Goal: Transaction & Acquisition: Purchase product/service

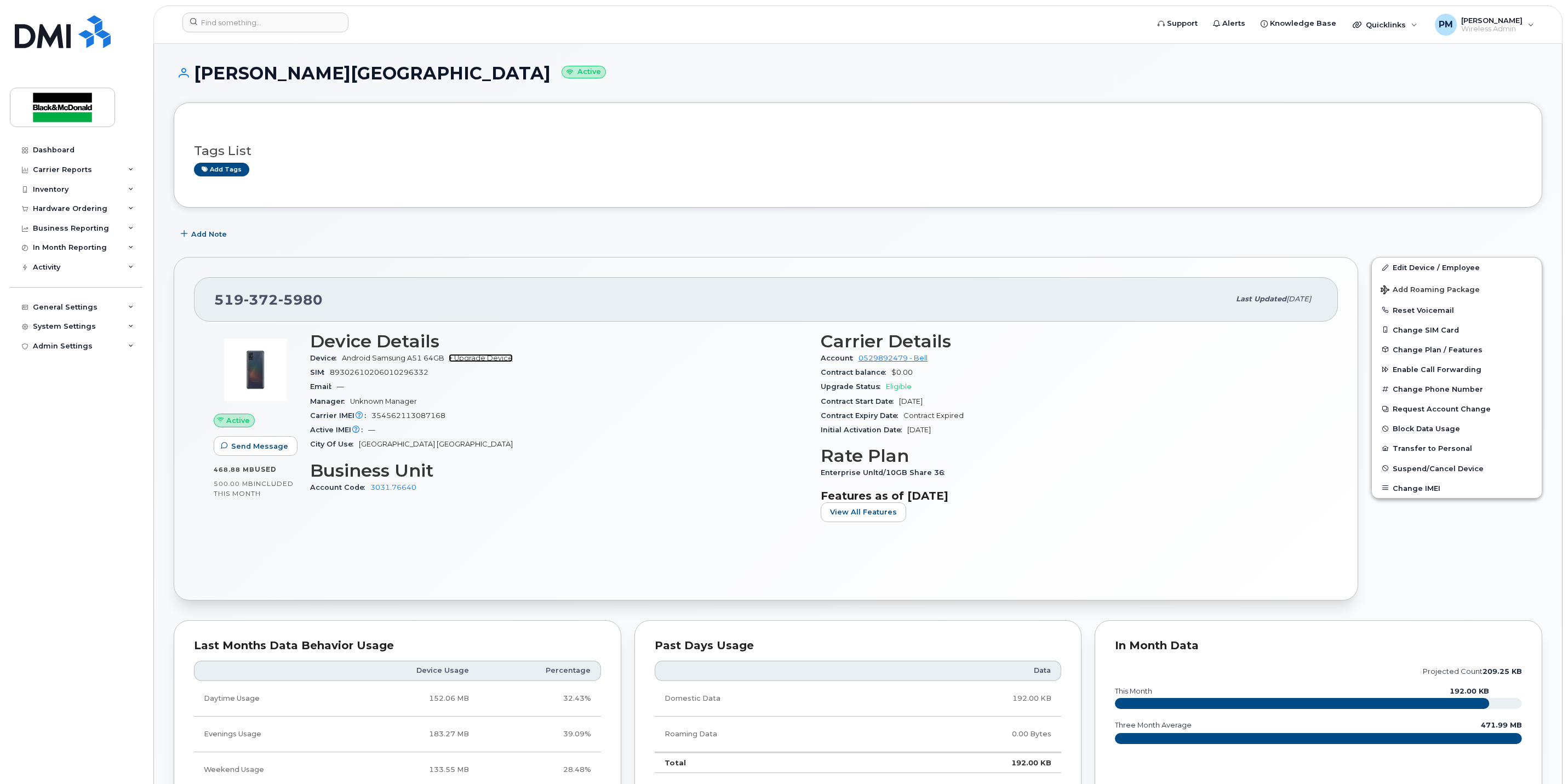
click at [500, 362] on link "+ Upgrade Device" at bounding box center [481, 358] width 64 height 8
click at [498, 355] on div "Device Android Samsung A51 64GB + Upgrade Device" at bounding box center [559, 358] width 498 height 14
click at [498, 363] on link "+ Upgrade Device" at bounding box center [481, 358] width 64 height 8
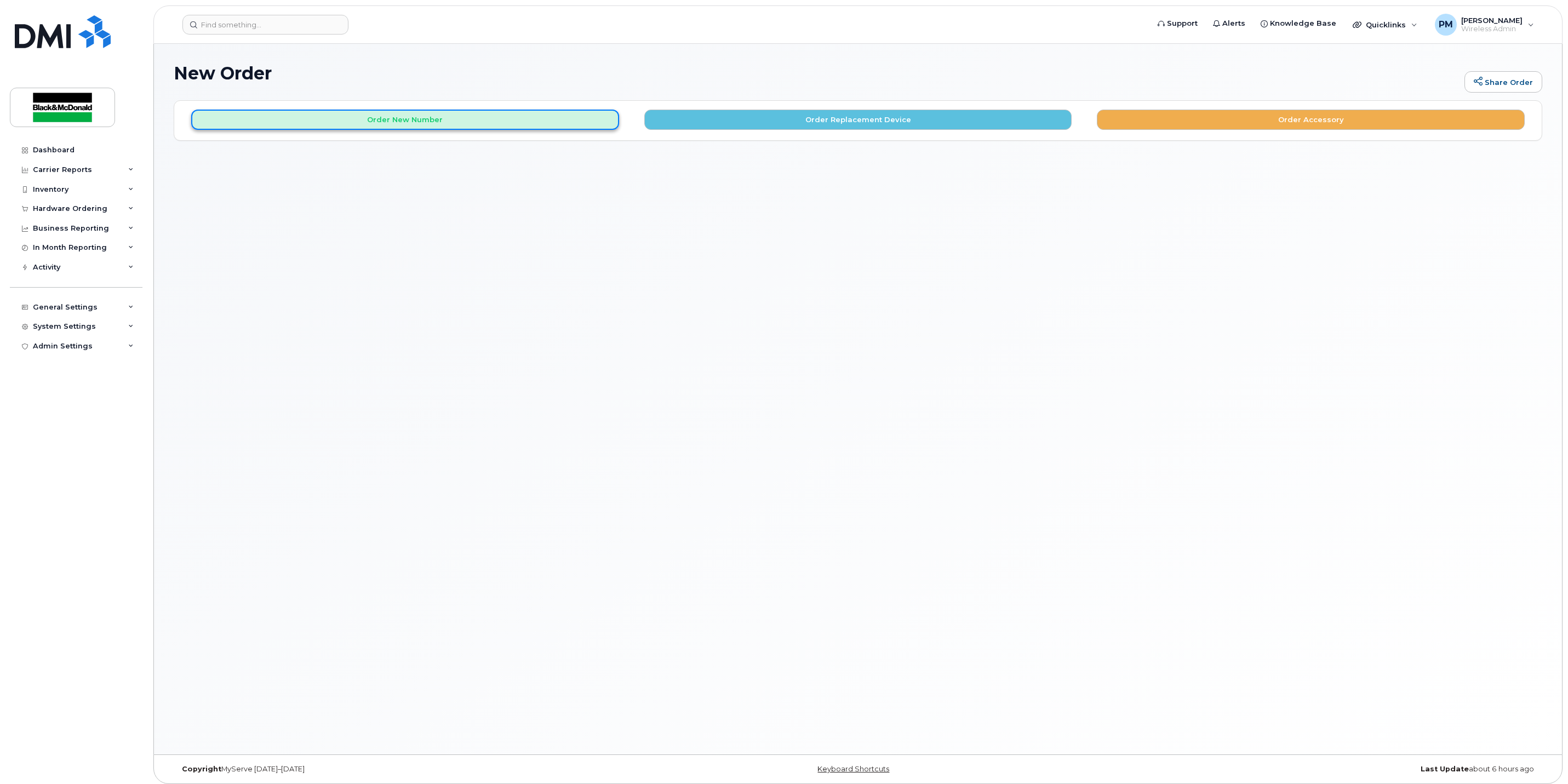
click at [530, 113] on button "Order New Number" at bounding box center [405, 120] width 428 height 20
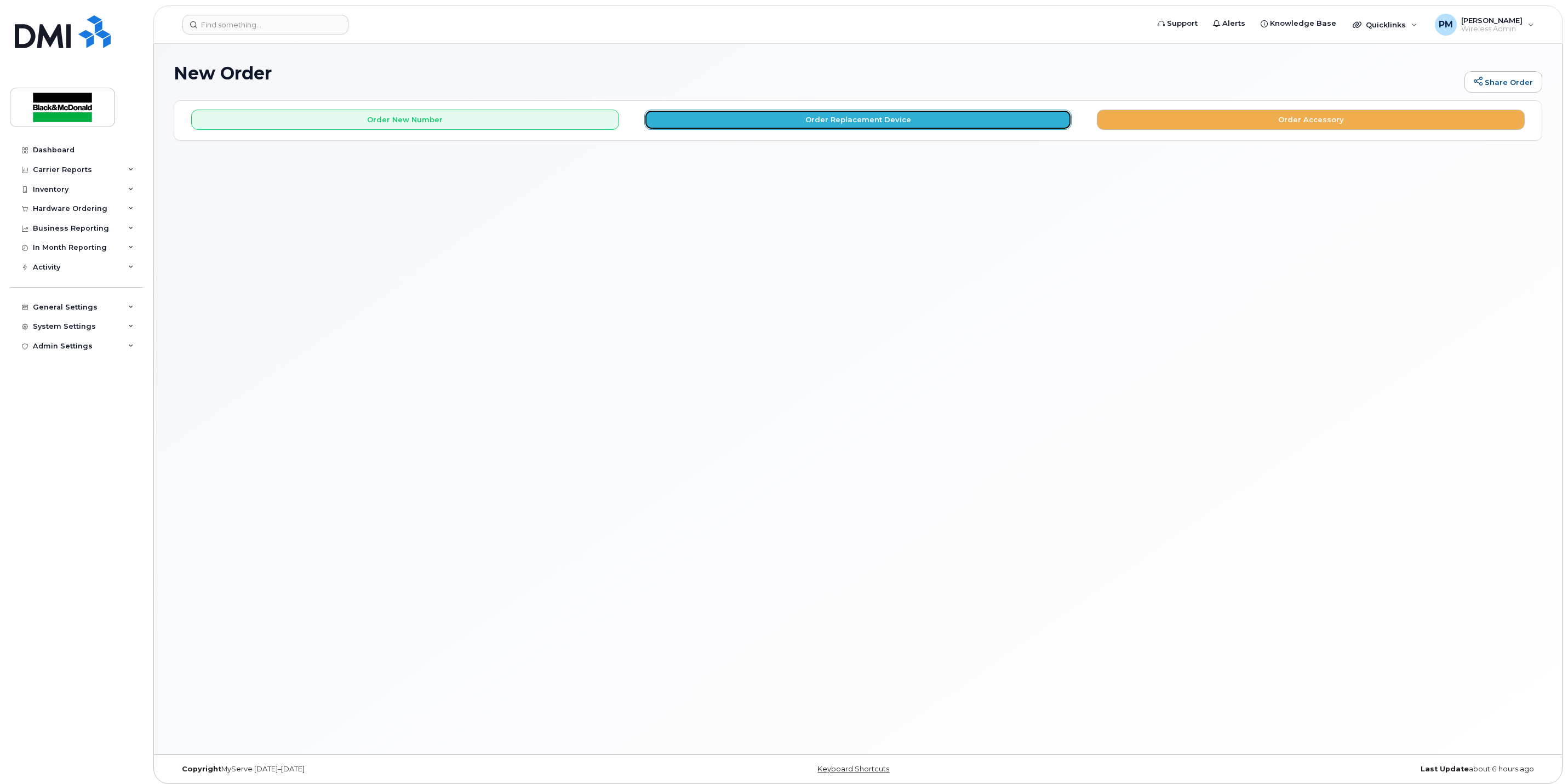
click at [865, 119] on button "Order Replacement Device" at bounding box center [858, 120] width 428 height 20
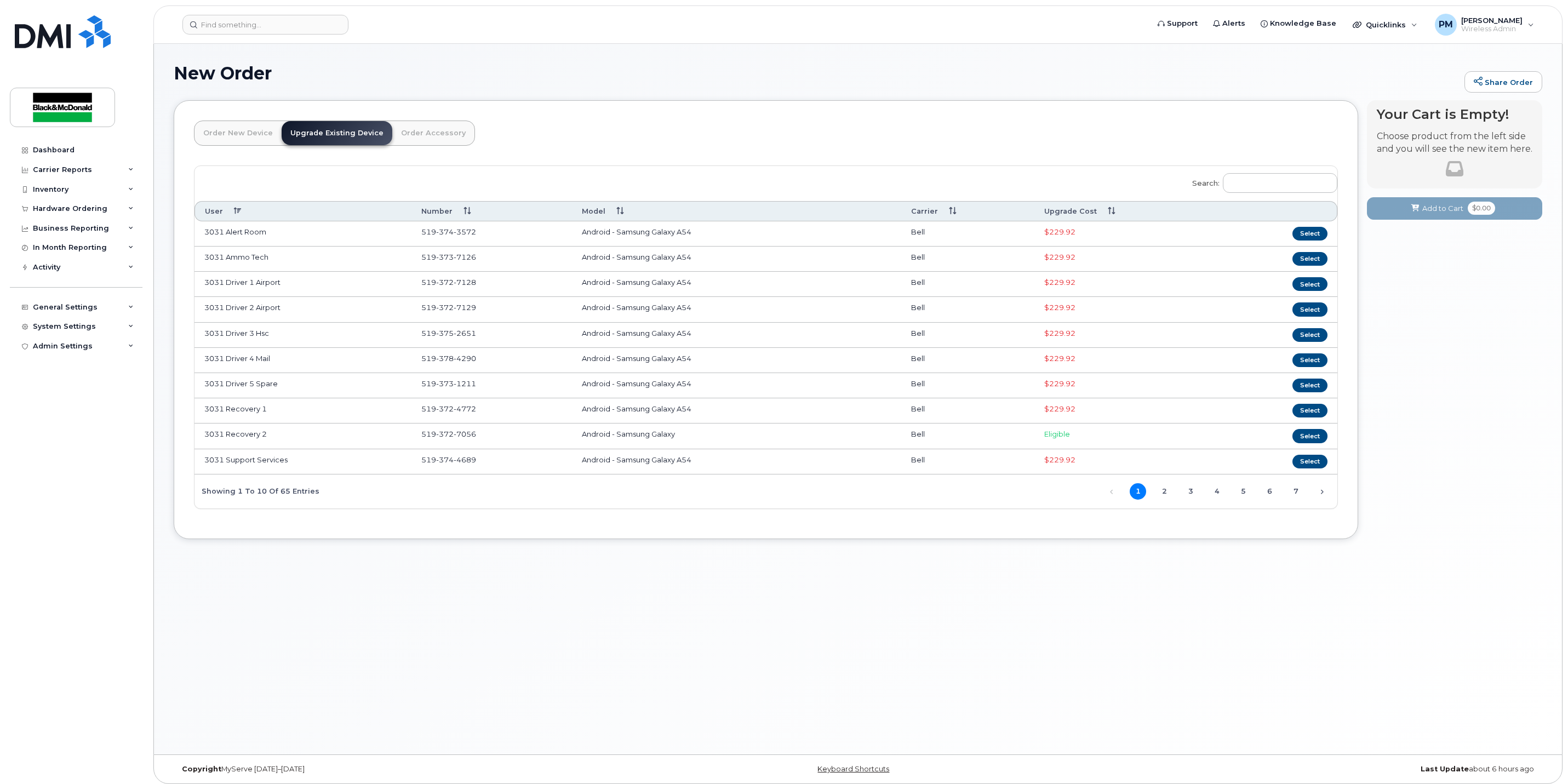
click at [1050, 215] on th "Upgrade Cost" at bounding box center [1127, 211] width 186 height 20
click at [1271, 178] on input "Search:" at bounding box center [1280, 182] width 115 height 19
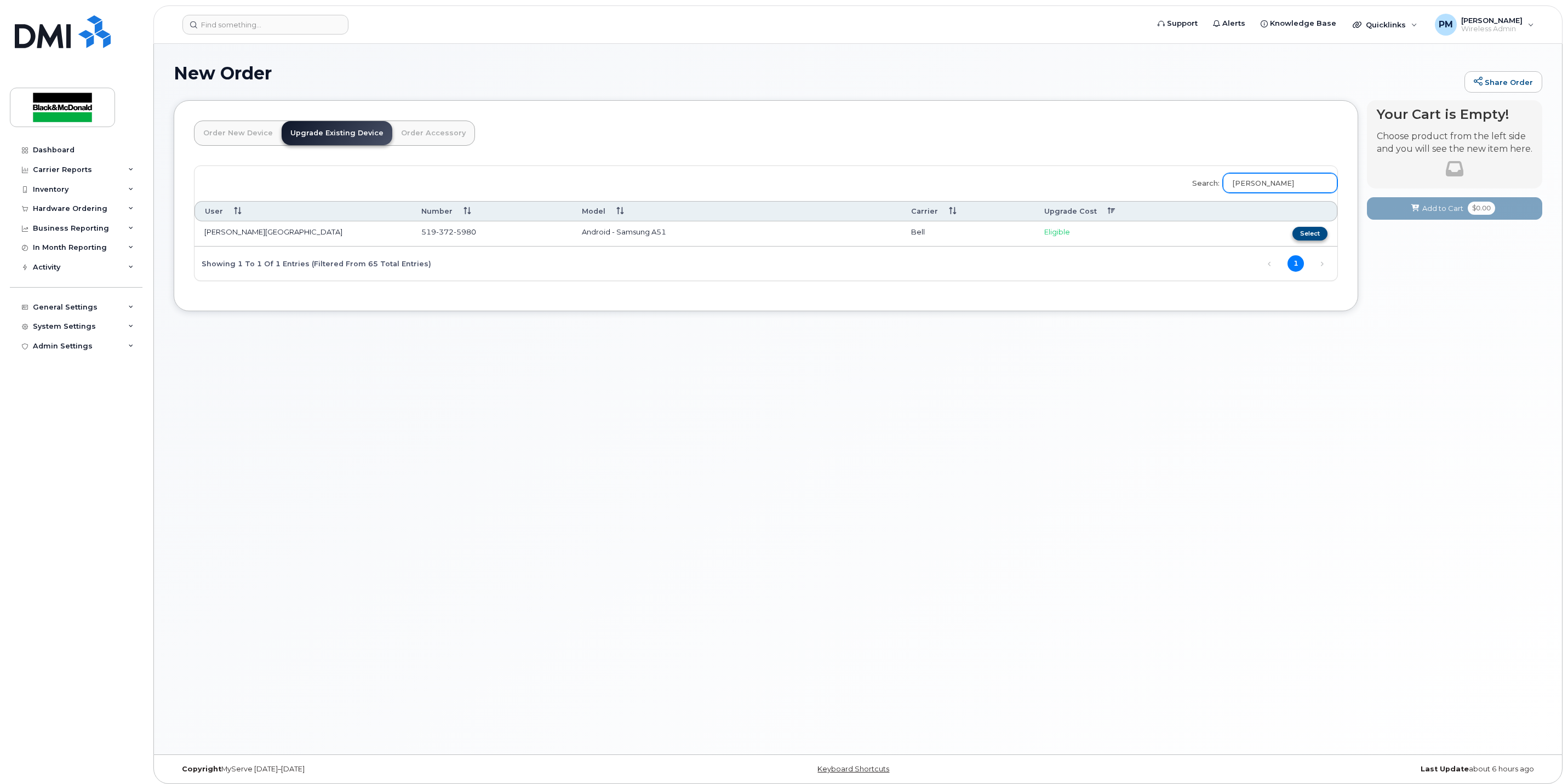
type input "[PERSON_NAME]"
click at [1297, 233] on button "Select" at bounding box center [1310, 234] width 35 height 13
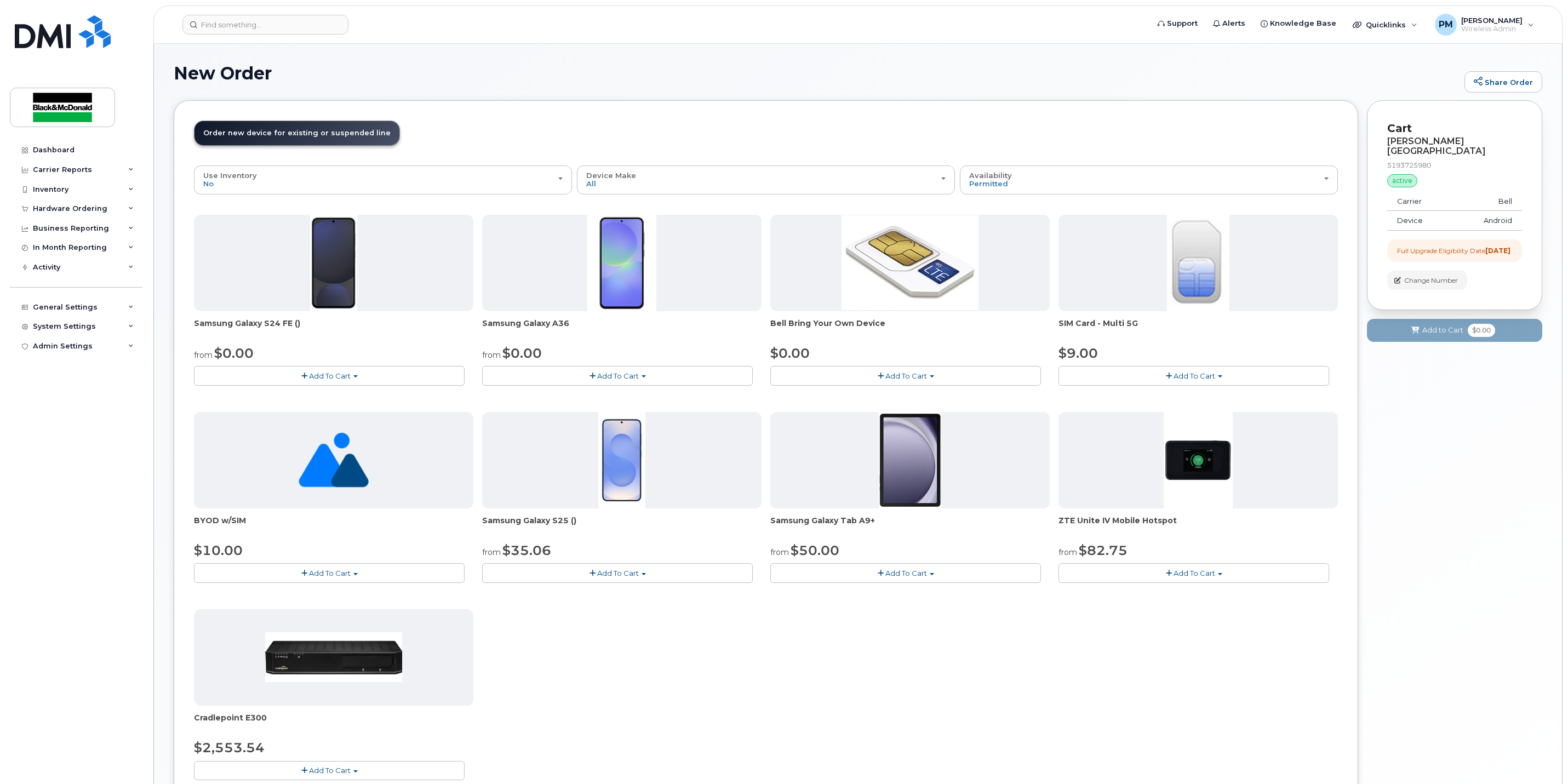
click at [603, 381] on span "Add To Cart" at bounding box center [618, 376] width 42 height 9
click at [590, 395] on link "$0.00 - 3 year term - voice & data plan" at bounding box center [564, 397] width 158 height 13
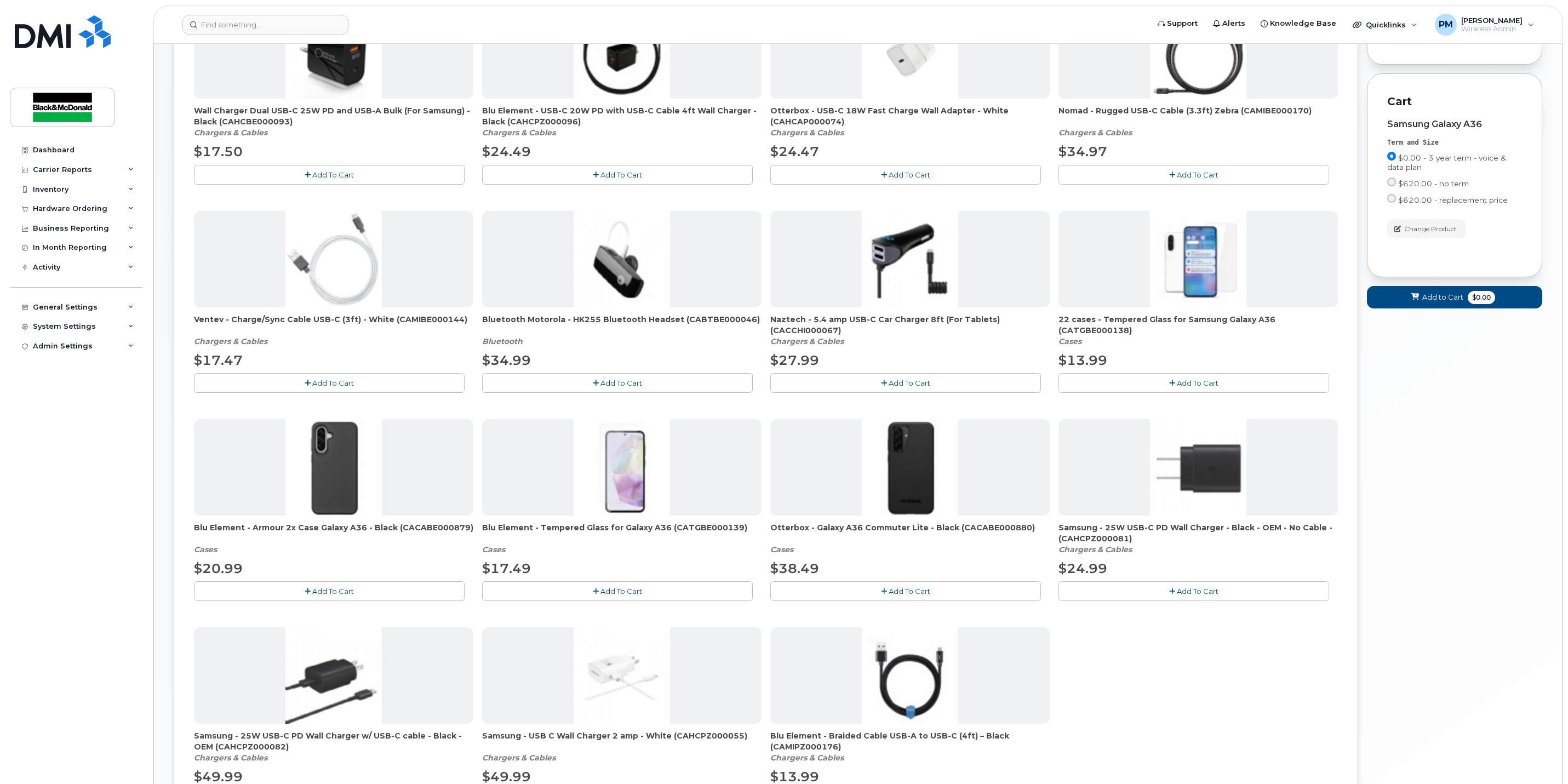
scroll to position [273, 0]
